Goal: Task Accomplishment & Management: Manage account settings

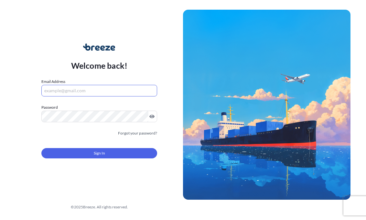
click at [98, 89] on input "Email Address" at bounding box center [99, 91] width 116 height 12
type input "[EMAIL_ADDRESS][DOMAIN_NAME]"
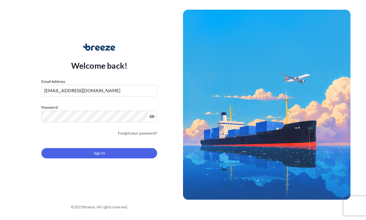
click at [83, 152] on div "Sign In" at bounding box center [99, 151] width 116 height 14
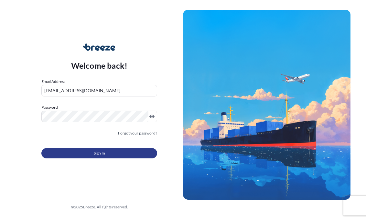
click at [83, 158] on button "Sign In" at bounding box center [99, 153] width 116 height 10
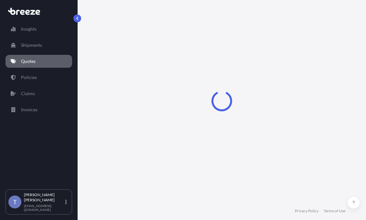
select select "Road"
select select "1"
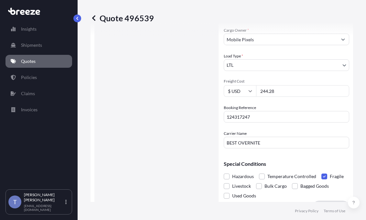
scroll to position [195, 0]
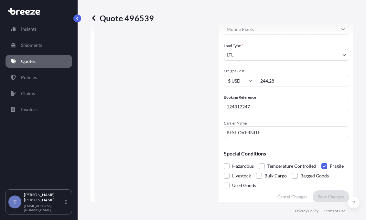
drag, startPoint x: 301, startPoint y: 119, endPoint x: 277, endPoint y: 119, distance: 24.9
click at [277, 87] on input "244.28" at bounding box center [302, 81] width 93 height 12
click at [277, 124] on div "Commodity Category * Computer Servers, Desktop Computers, Computer Parts, Perip…" at bounding box center [286, 29] width 125 height 218
click at [286, 87] on input "149" at bounding box center [302, 81] width 93 height 12
type input "199.00"
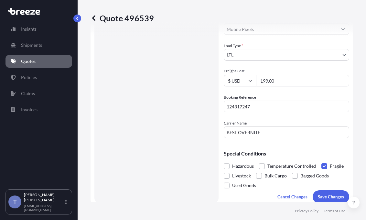
click at [288, 127] on div "Commodity Category * Computer Servers, Desktop Computers, Computer Parts, Perip…" at bounding box center [286, 29] width 125 height 218
click at [263, 138] on input "BEST OVERNITE" at bounding box center [286, 133] width 125 height 12
type input "e"
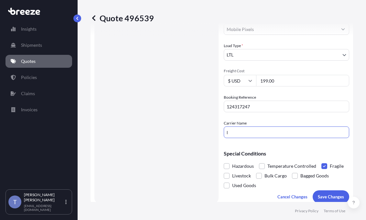
type input "[PERSON_NAME]"
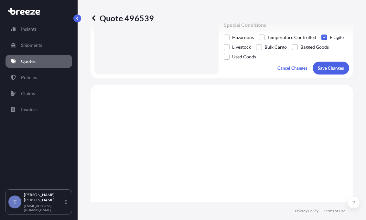
scroll to position [324, 0]
click at [325, 71] on p "Save Changes" at bounding box center [331, 68] width 26 height 6
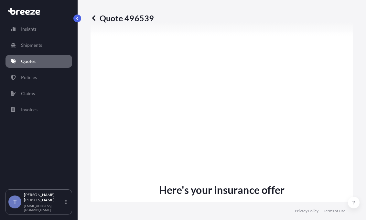
scroll to position [421, 0]
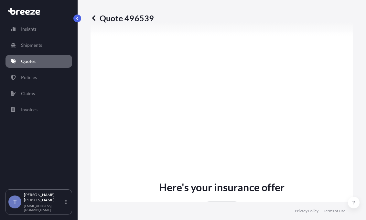
select select "Road"
select select "1"
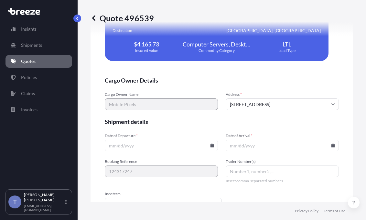
scroll to position [1526, 0]
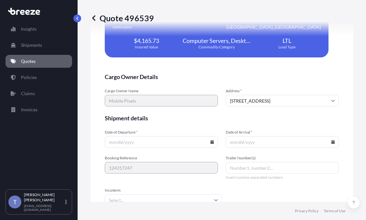
click at [308, 35] on div "Quote 496539" at bounding box center [221, 18] width 262 height 36
click at [294, 23] on div "Quote 496539" at bounding box center [221, 18] width 262 height 10
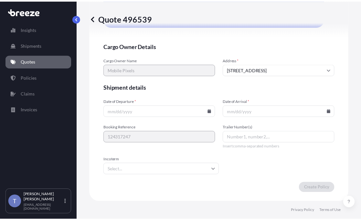
scroll to position [1708, 0]
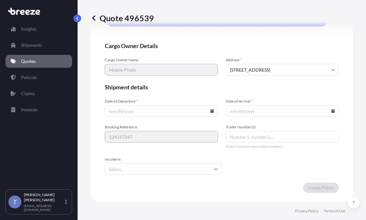
click at [161, 100] on div "Date of Departure *" at bounding box center [161, 108] width 113 height 18
click at [212, 105] on input "Date of Departure *" at bounding box center [161, 111] width 113 height 12
click at [210, 109] on icon at bounding box center [212, 111] width 4 height 4
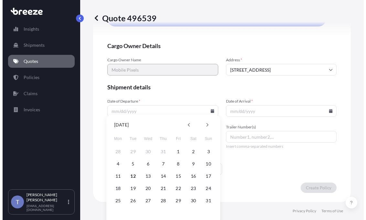
scroll to position [1738, 0]
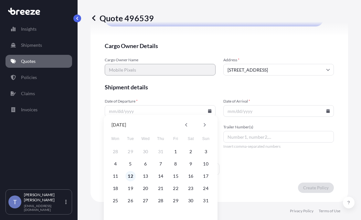
click at [132, 177] on button "12" at bounding box center [130, 176] width 10 height 10
type input "[DATE]"
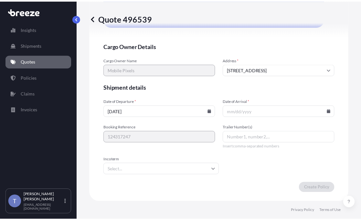
scroll to position [1708, 0]
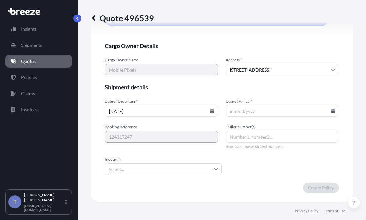
click at [331, 109] on icon at bounding box center [333, 111] width 4 height 4
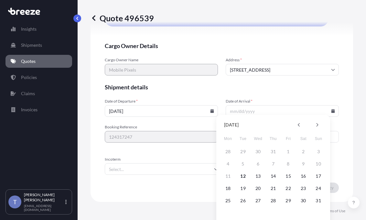
scroll to position [1738, 0]
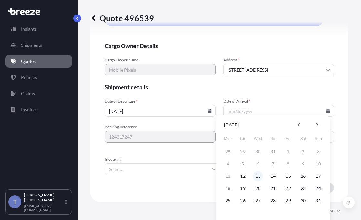
click at [260, 175] on button "13" at bounding box center [258, 176] width 10 height 10
type input "[DATE]"
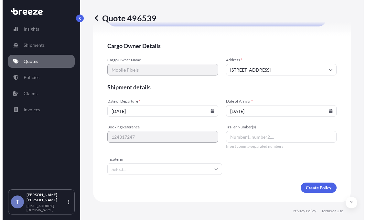
scroll to position [1708, 0]
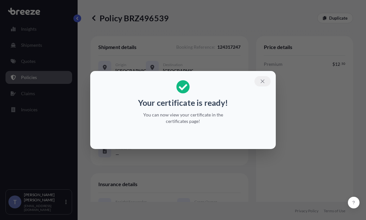
click at [265, 79] on icon "button" at bounding box center [262, 82] width 6 height 6
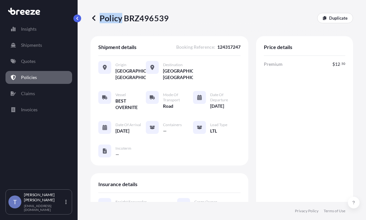
drag, startPoint x: 171, startPoint y: 20, endPoint x: 125, endPoint y: 21, distance: 45.6
click at [125, 21] on div "Policy BRZ496539 Duplicate" at bounding box center [221, 18] width 262 height 10
click at [126, 22] on p "Policy BRZ496539" at bounding box center [129, 18] width 78 height 10
drag, startPoint x: 127, startPoint y: 21, endPoint x: 169, endPoint y: 21, distance: 41.7
click at [169, 21] on p "Policy BRZ496539" at bounding box center [129, 18] width 78 height 10
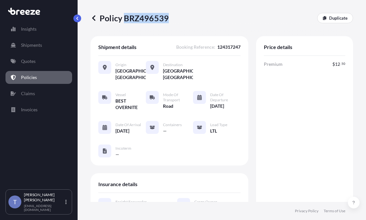
copy p "BRZ496539"
drag, startPoint x: 282, startPoint y: 60, endPoint x: 284, endPoint y: 65, distance: 5.6
click at [283, 56] on div "Price details" at bounding box center [304, 50] width 81 height 12
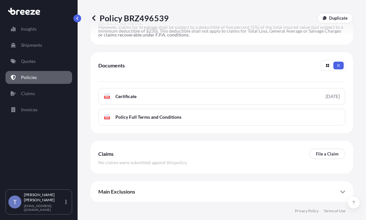
scroll to position [440, 0]
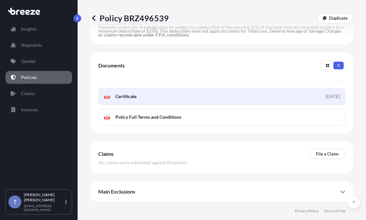
click at [232, 90] on link "PDF Certificate [DATE]" at bounding box center [221, 96] width 247 height 17
